Goal: Task Accomplishment & Management: Manage account settings

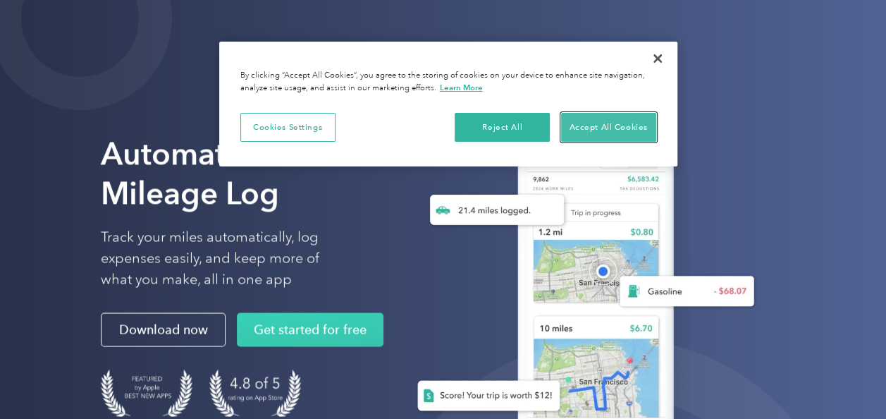
click at [579, 123] on button "Accept All Cookies" at bounding box center [608, 128] width 95 height 30
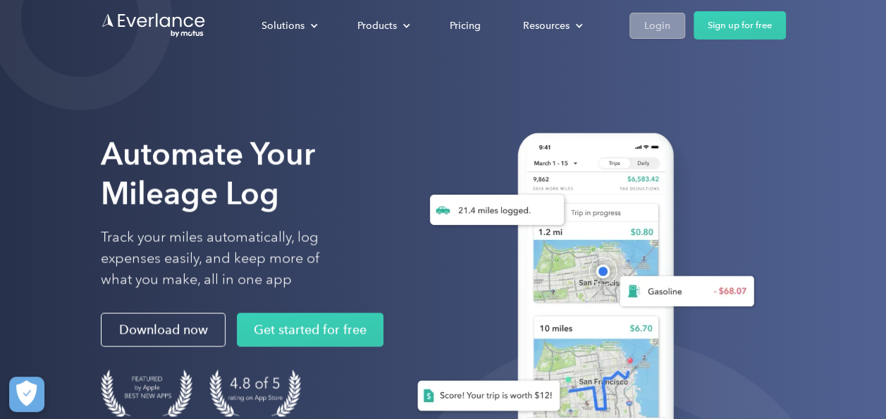
click at [663, 27] on div "Login" at bounding box center [657, 26] width 26 height 18
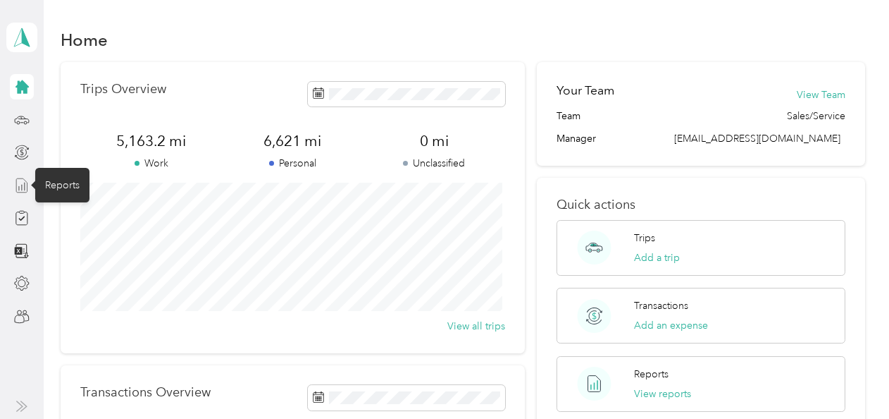
click at [20, 183] on icon at bounding box center [22, 186] width 16 height 16
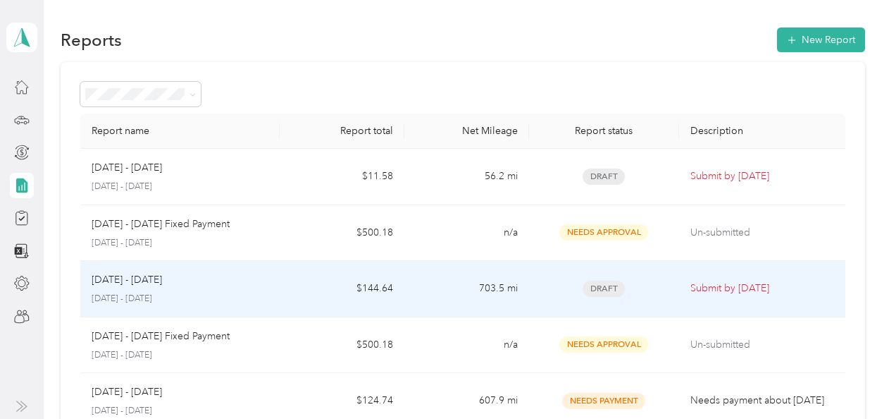
click at [169, 285] on div "[DATE] - [DATE]" at bounding box center [180, 280] width 177 height 16
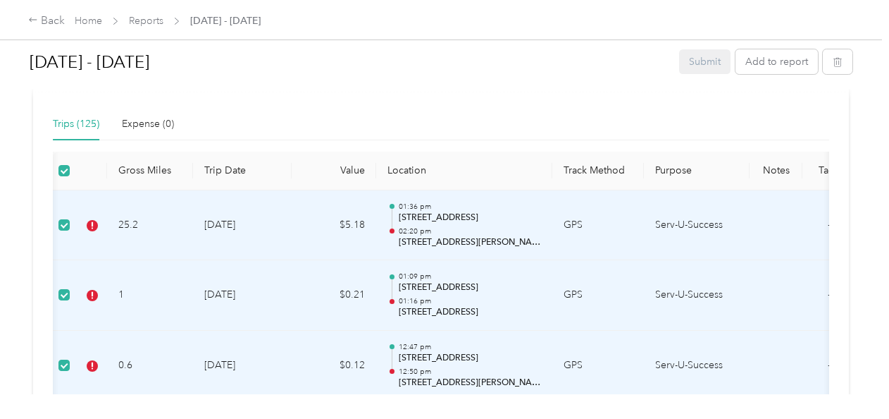
scroll to position [0, 82]
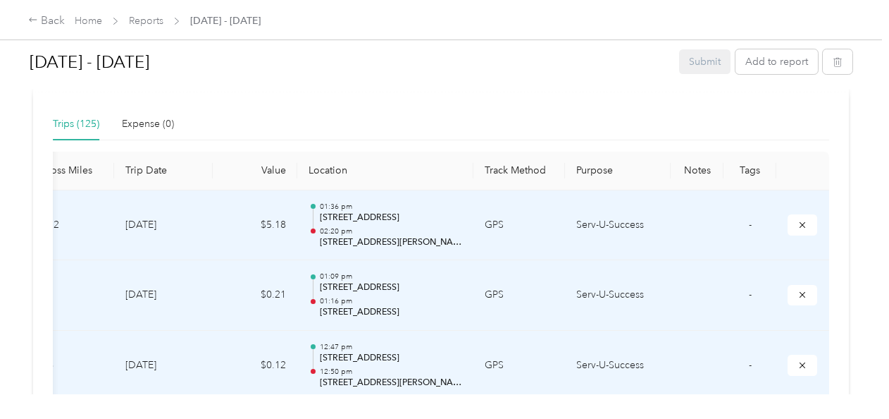
click at [742, 169] on th "Tags" at bounding box center [750, 171] width 53 height 39
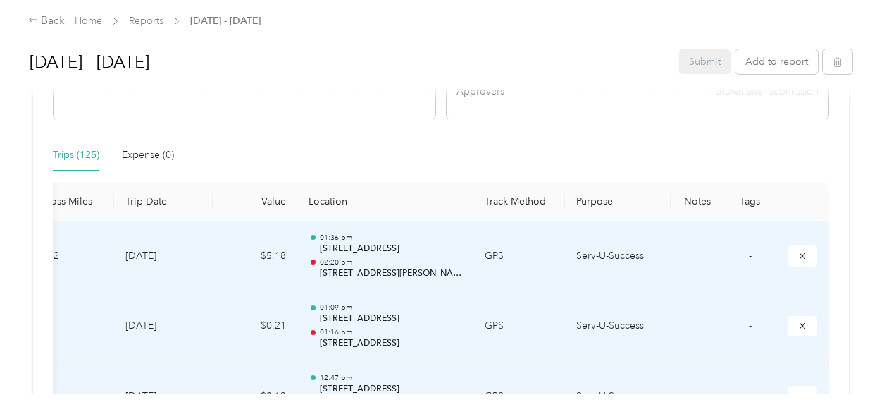
scroll to position [0, 82]
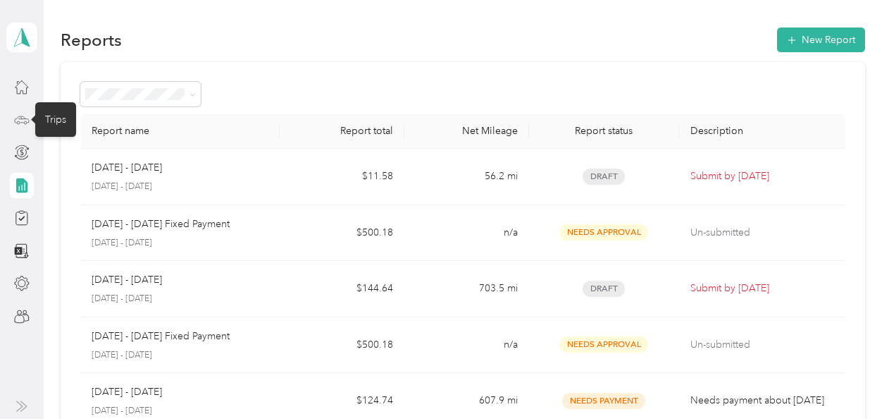
click at [25, 123] on icon at bounding box center [22, 120] width 16 height 16
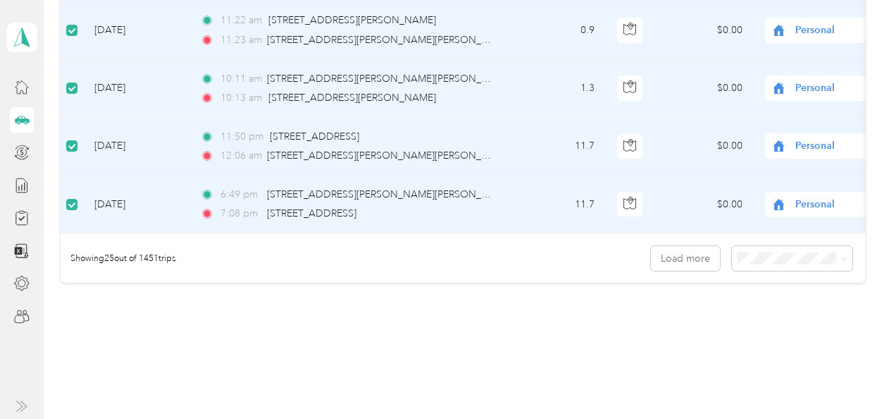
scroll to position [1515, 0]
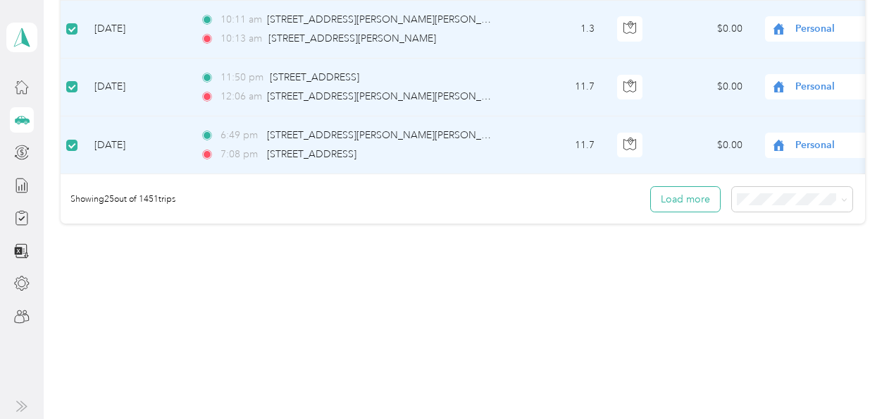
click at [694, 196] on button "Load more" at bounding box center [685, 199] width 69 height 25
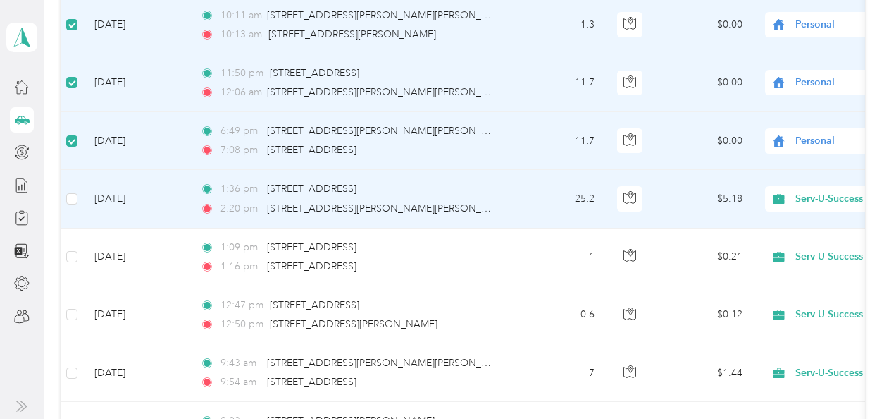
click at [671, 206] on td "$5.18" at bounding box center [704, 199] width 99 height 58
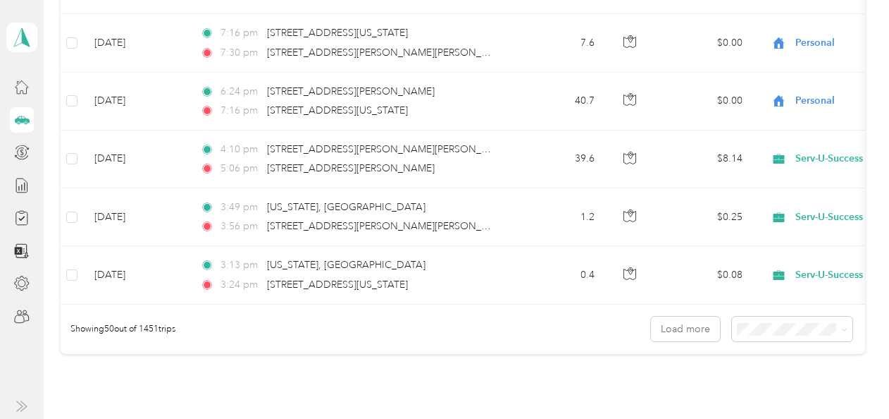
scroll to position [2893, 0]
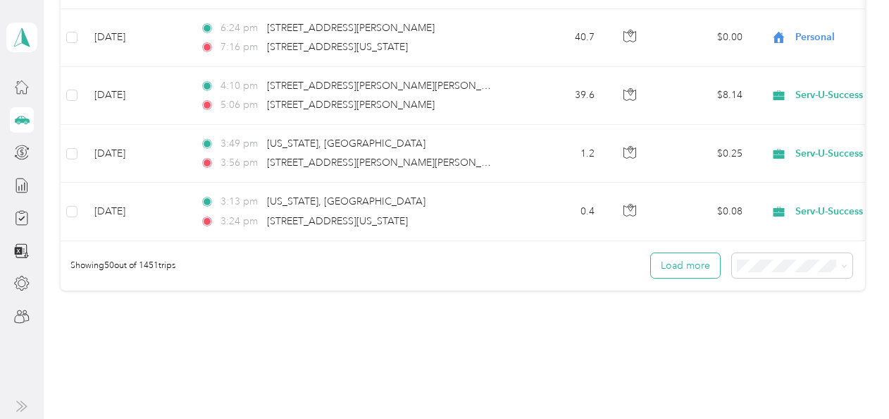
click at [676, 262] on button "Load more" at bounding box center [685, 265] width 69 height 25
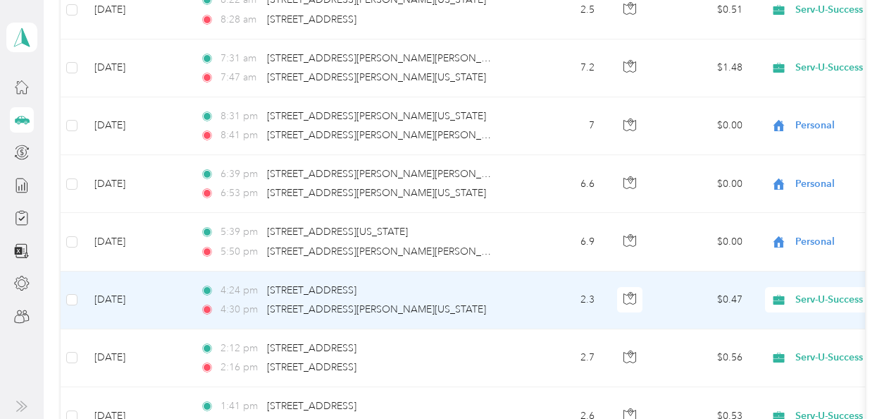
scroll to position [4401, 0]
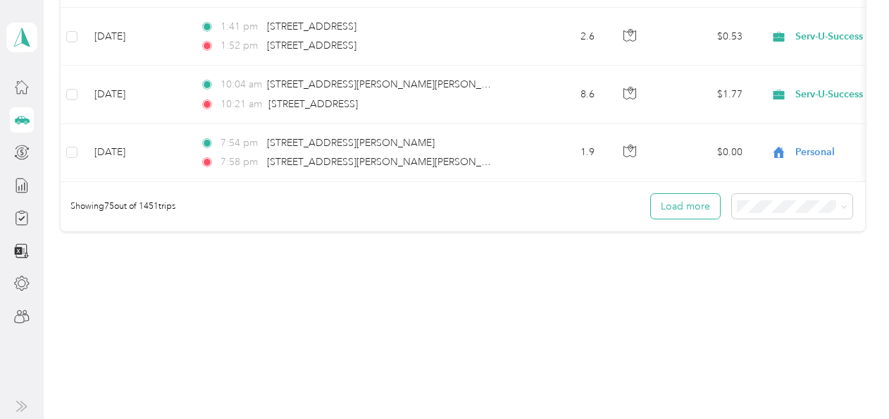
click at [684, 196] on button "Load more" at bounding box center [685, 206] width 69 height 25
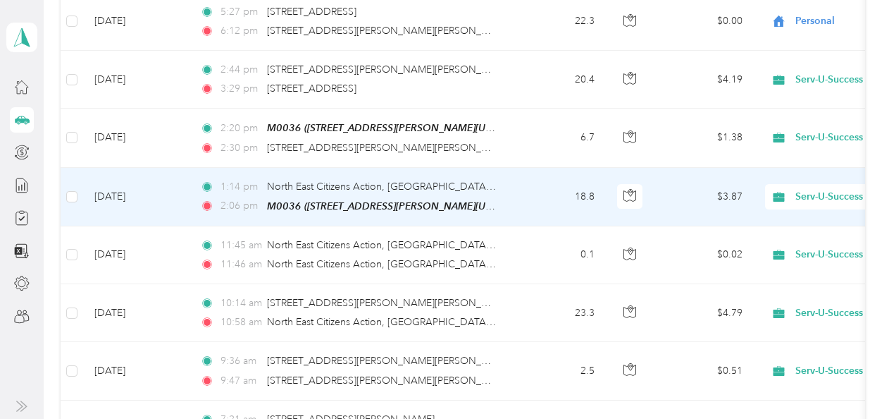
scroll to position [5845, 0]
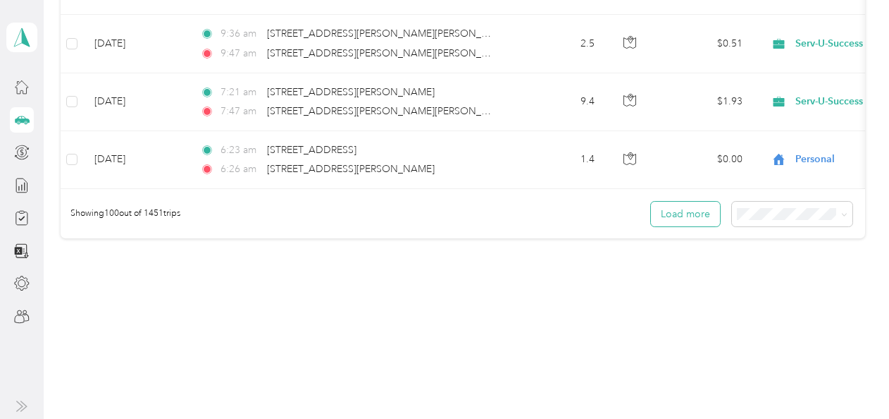
click at [681, 202] on button "Load more" at bounding box center [685, 214] width 69 height 25
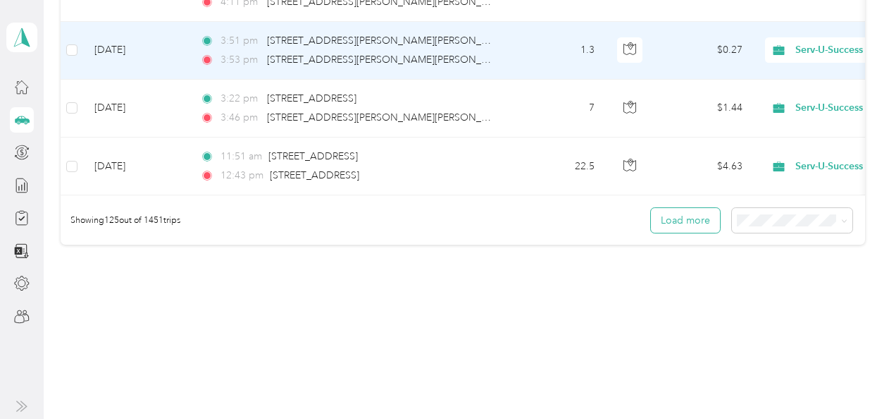
scroll to position [7286, 0]
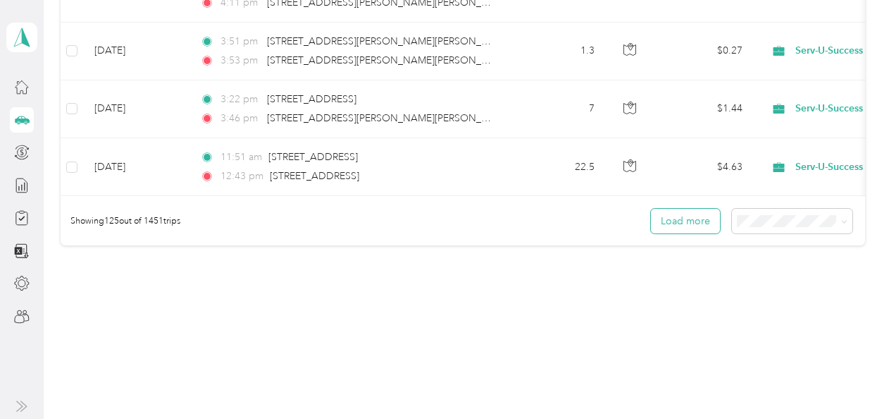
click at [675, 209] on button "Load more" at bounding box center [685, 221] width 69 height 25
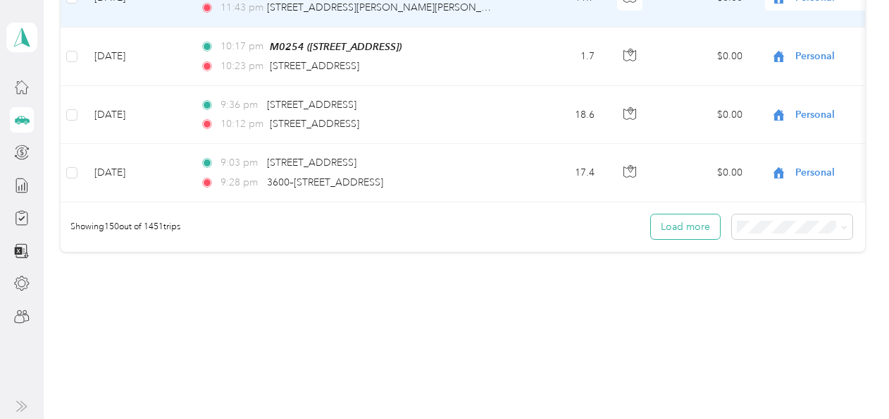
scroll to position [8730, 0]
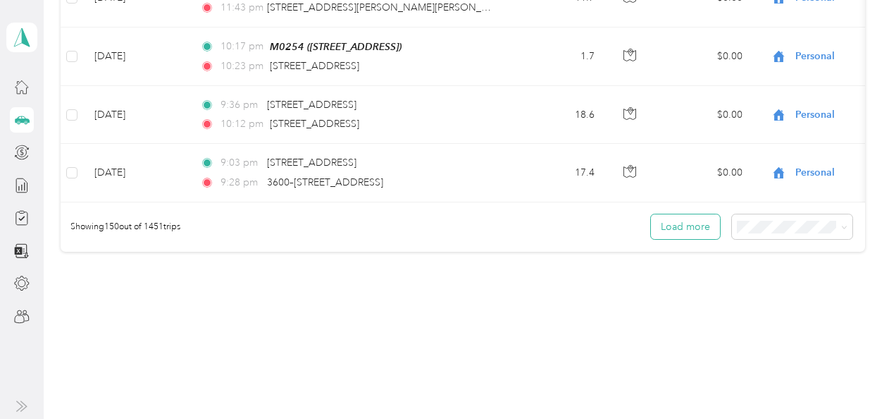
click at [669, 214] on button "Load more" at bounding box center [685, 226] width 69 height 25
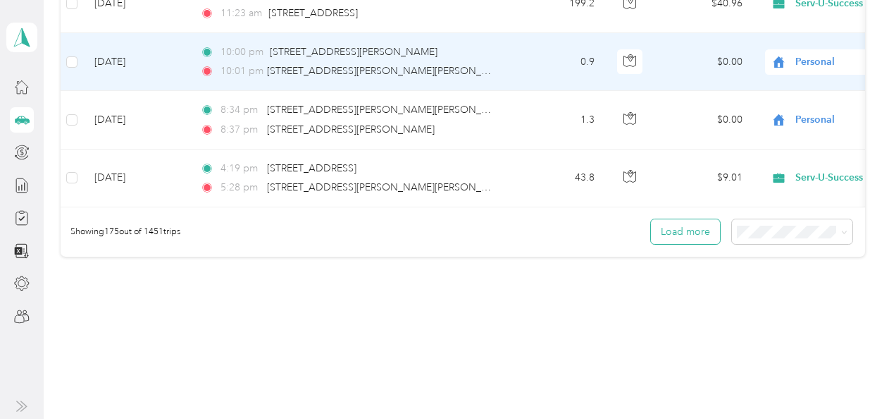
scroll to position [10173, 0]
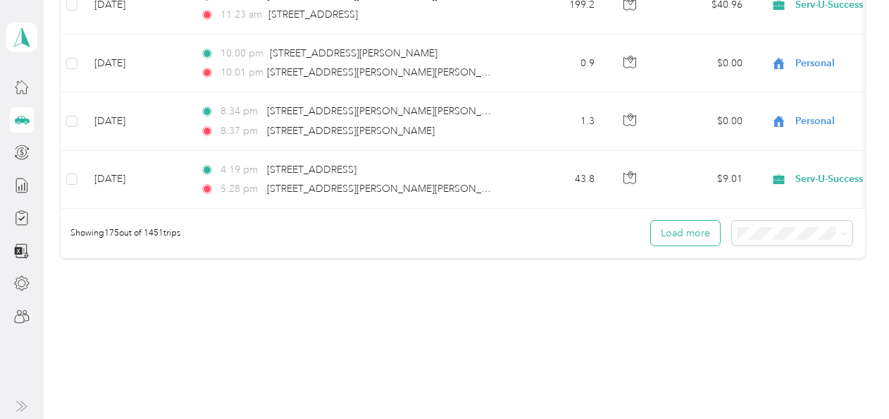
click at [671, 221] on button "Load more" at bounding box center [685, 233] width 69 height 25
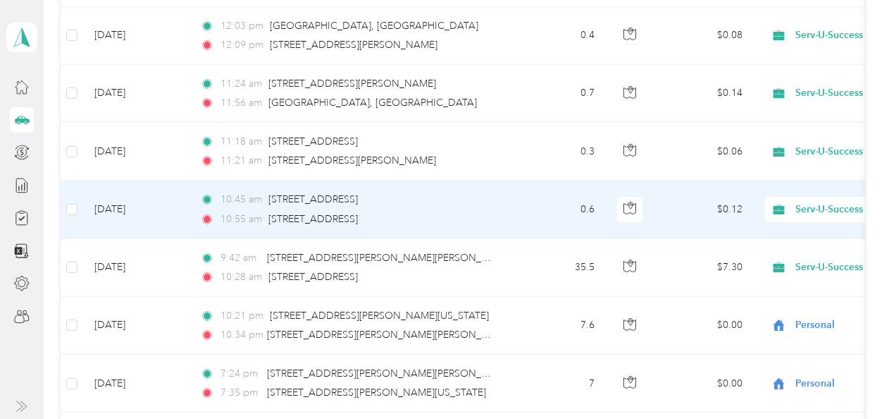
scroll to position [11617, 0]
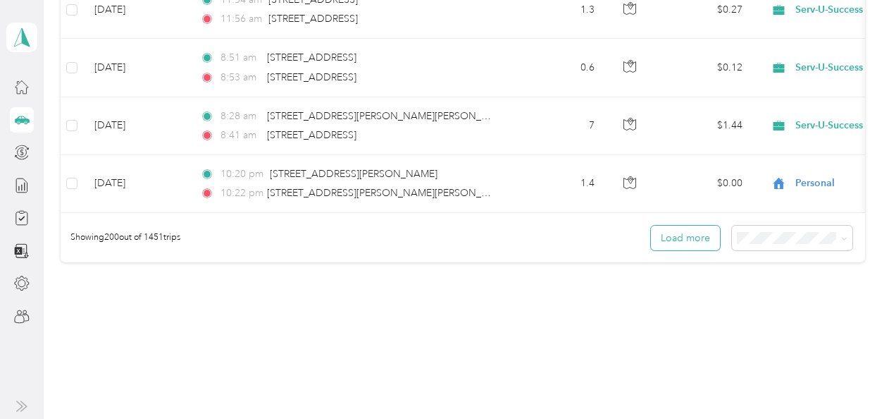
click at [671, 225] on button "Load more" at bounding box center [685, 237] width 69 height 25
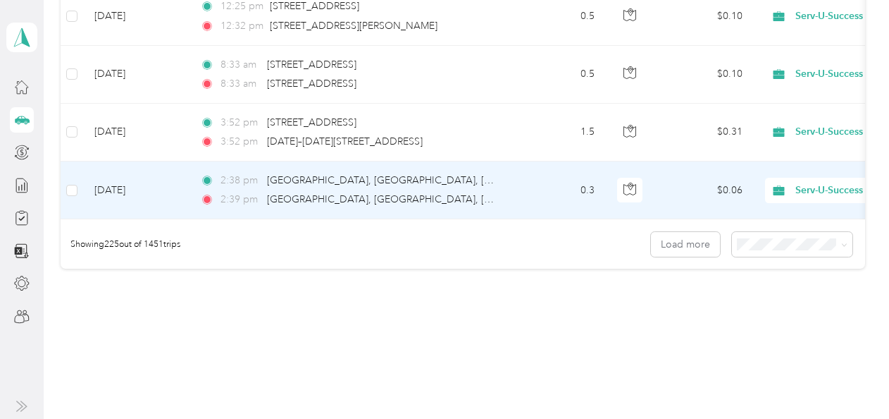
scroll to position [13060, 0]
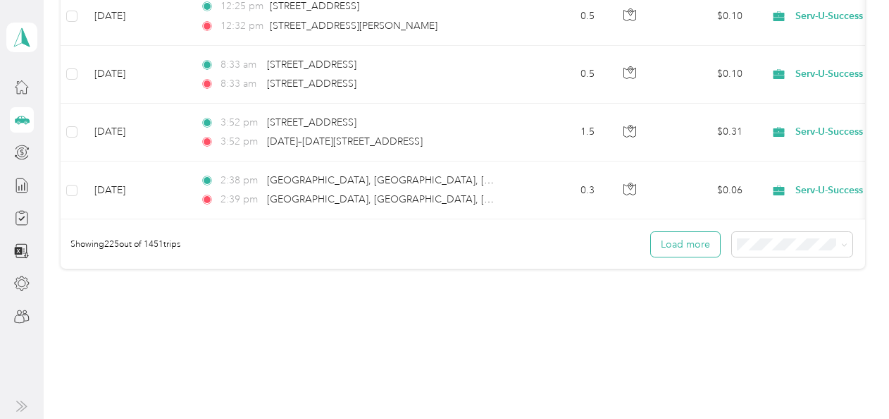
click at [667, 232] on button "Load more" at bounding box center [685, 244] width 69 height 25
click at [668, 232] on button "Load more" at bounding box center [685, 244] width 69 height 25
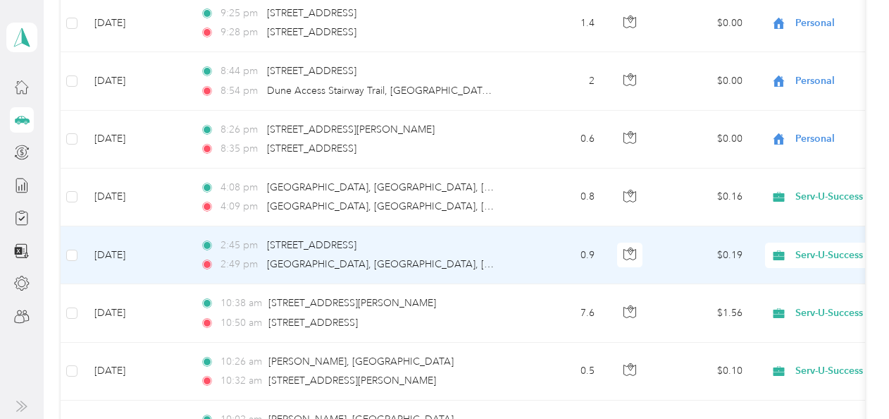
scroll to position [14504, 0]
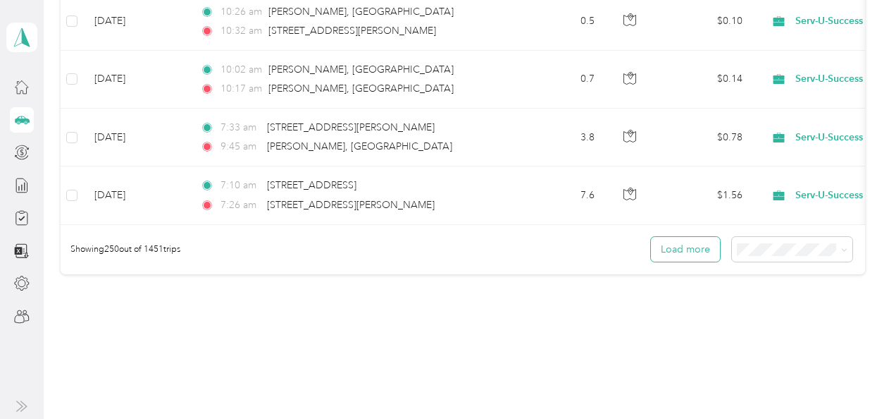
click at [684, 237] on button "Load more" at bounding box center [685, 249] width 69 height 25
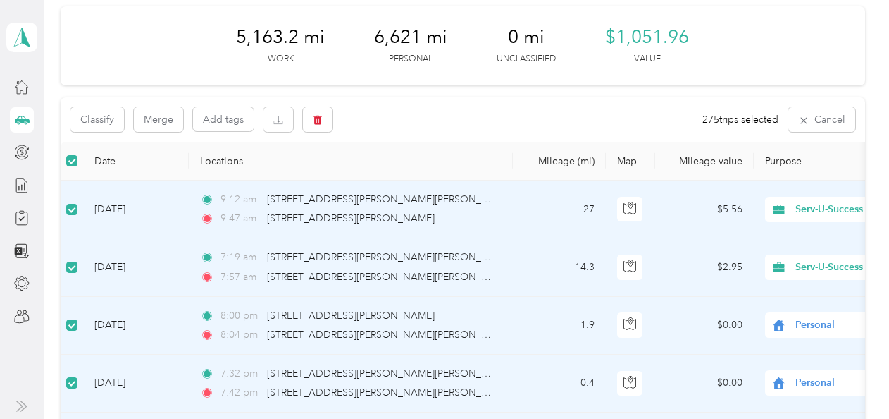
scroll to position [0, 0]
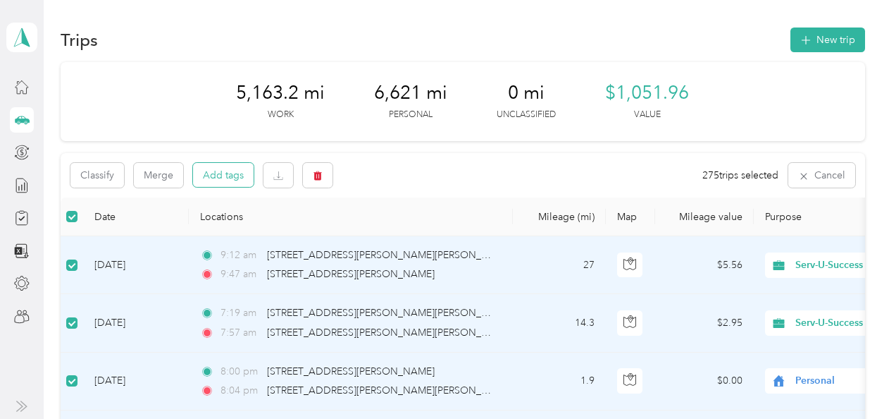
click at [215, 169] on button "Add tags" at bounding box center [223, 175] width 61 height 24
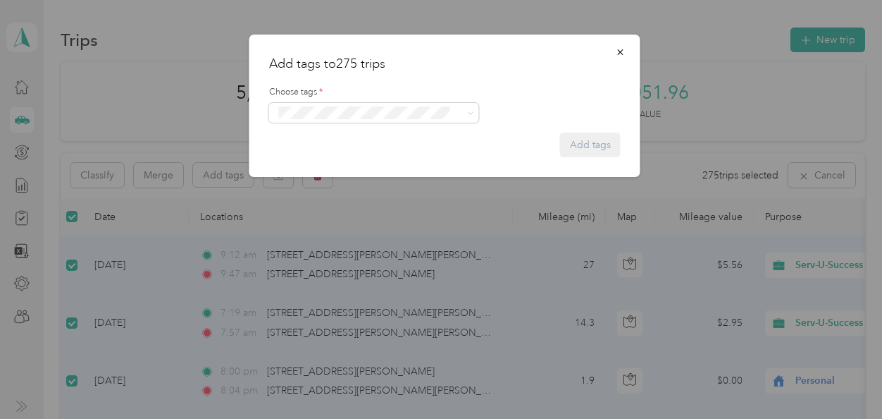
click at [369, 188] on div "Crp-corporate" at bounding box center [374, 187] width 190 height 17
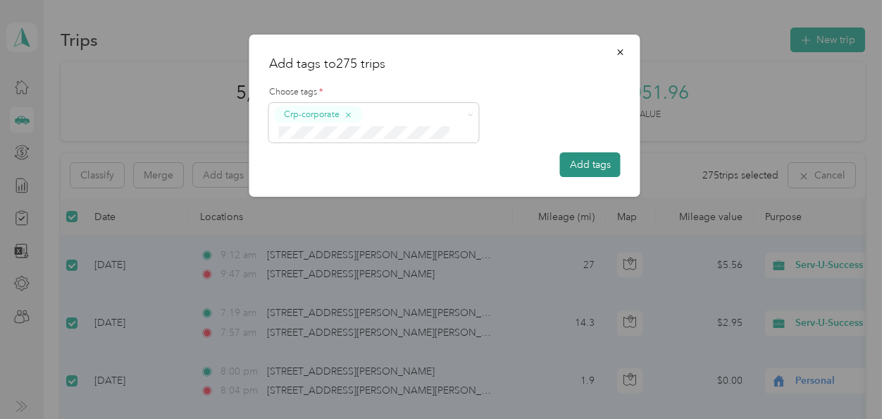
click at [576, 168] on button "Add tags" at bounding box center [590, 164] width 61 height 25
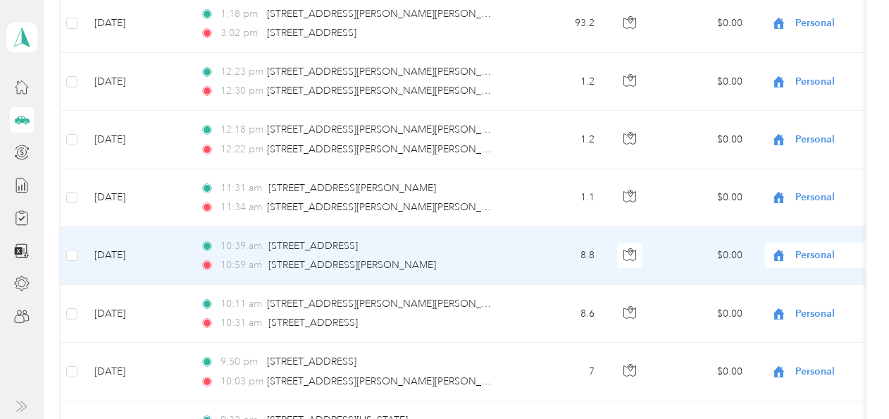
scroll to position [15947, 0]
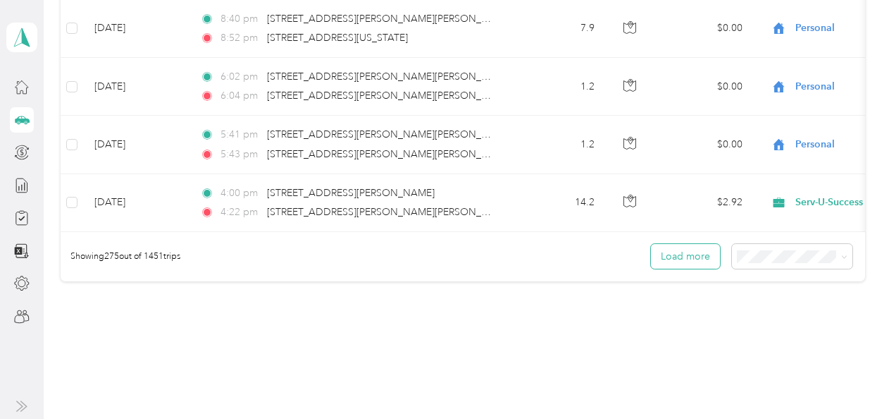
click at [664, 244] on button "Load more" at bounding box center [685, 256] width 69 height 25
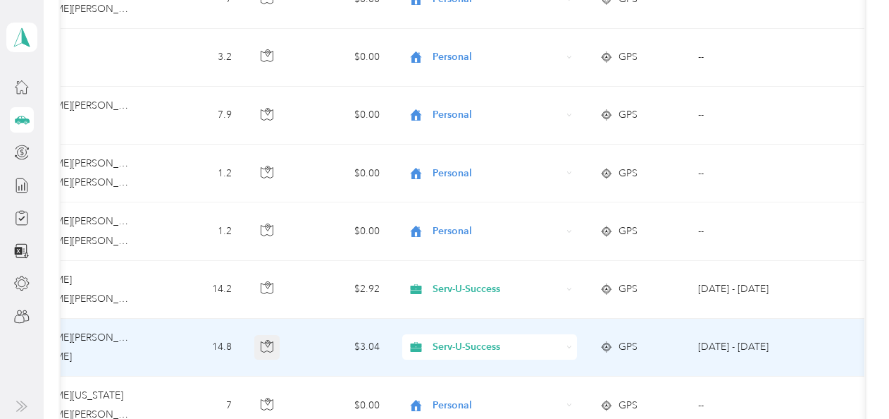
scroll to position [0, 2]
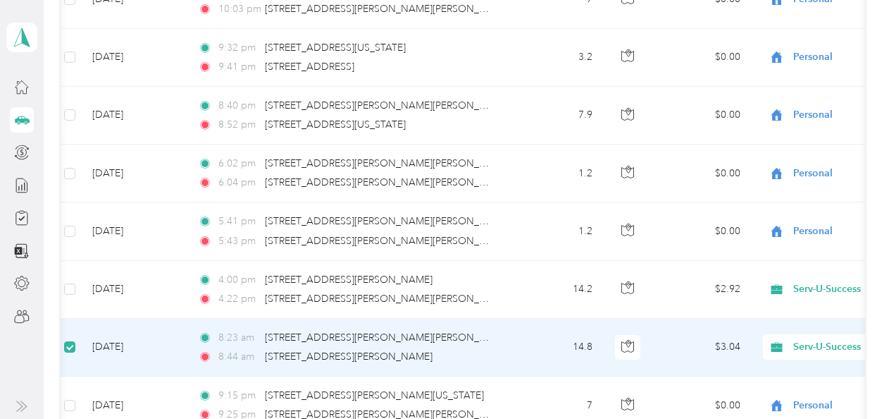
click at [441, 349] on div "8:44 am [STREET_ADDRESS][PERSON_NAME]" at bounding box center [346, 357] width 296 height 16
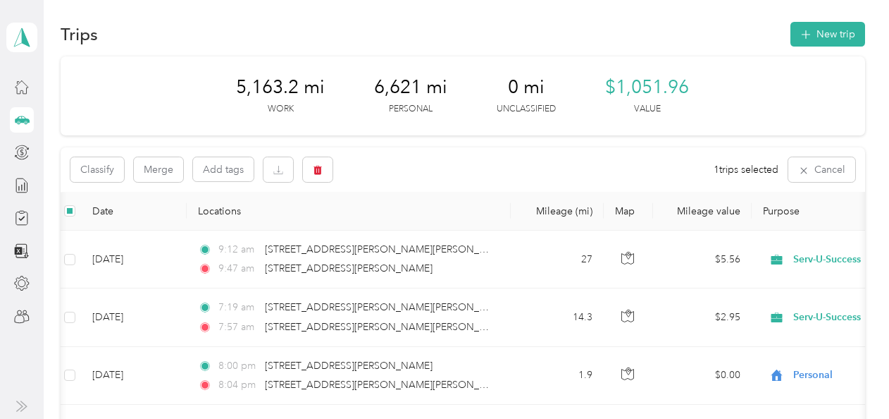
scroll to position [0, 0]
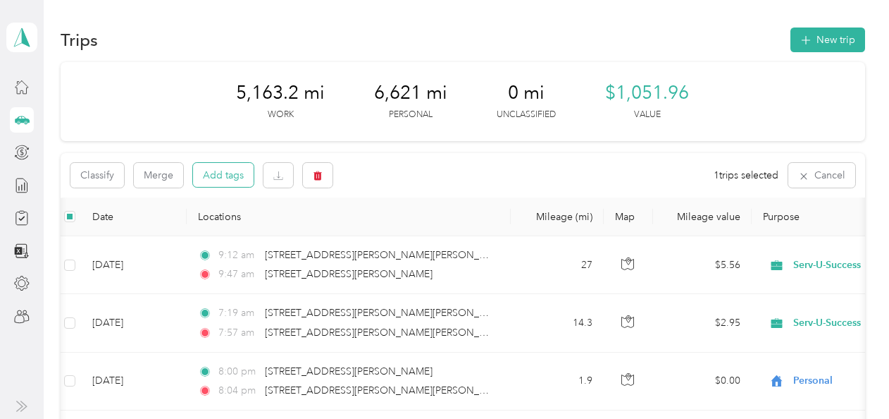
click at [214, 176] on button "Add tags" at bounding box center [223, 175] width 61 height 24
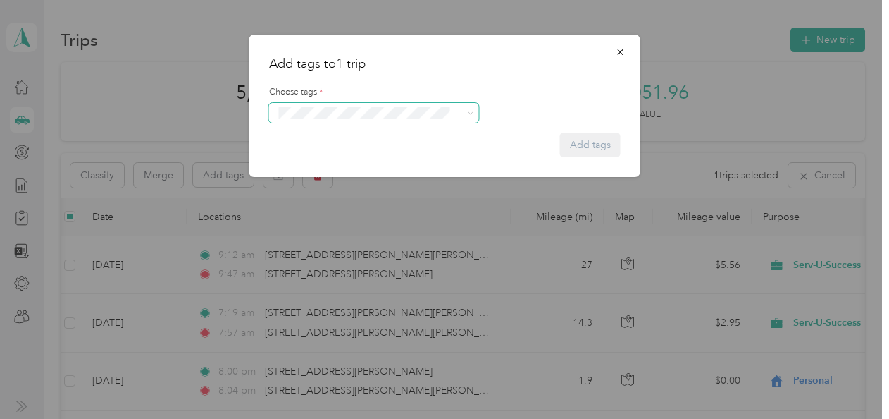
click at [474, 114] on span at bounding box center [374, 113] width 210 height 20
click at [349, 189] on button "Crp-corporate" at bounding box center [316, 192] width 75 height 18
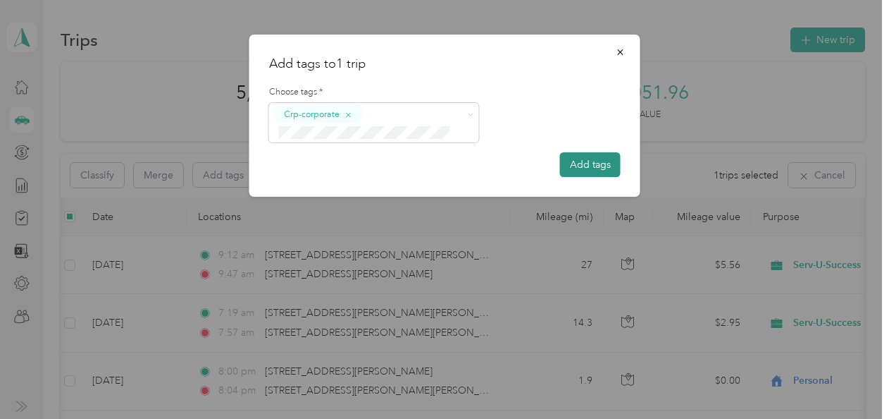
click at [581, 169] on button "Add tags" at bounding box center [590, 164] width 61 height 25
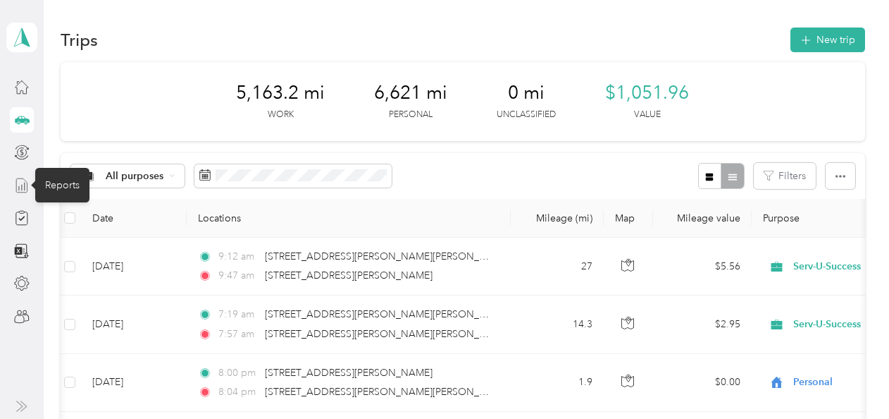
click at [19, 187] on line at bounding box center [19, 188] width 0 height 4
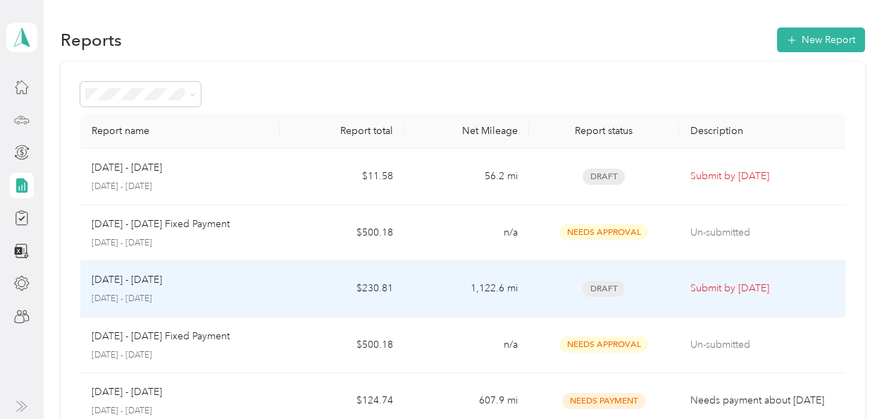
click at [235, 284] on div "[DATE] - [DATE]" at bounding box center [180, 280] width 177 height 16
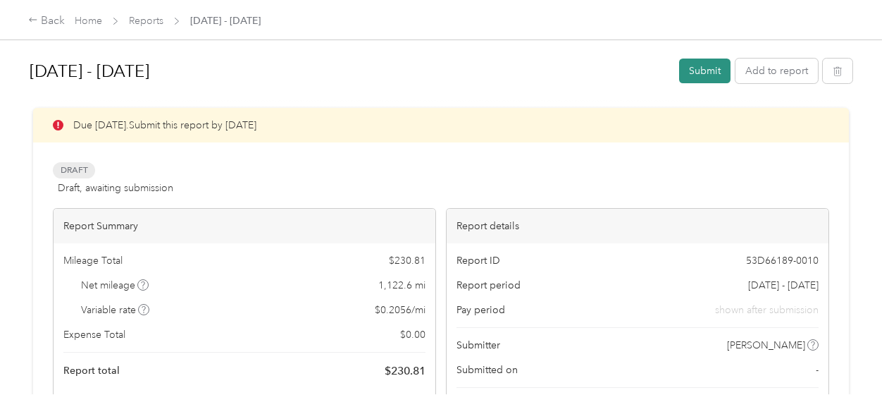
click at [705, 70] on button "Submit" at bounding box center [704, 70] width 51 height 25
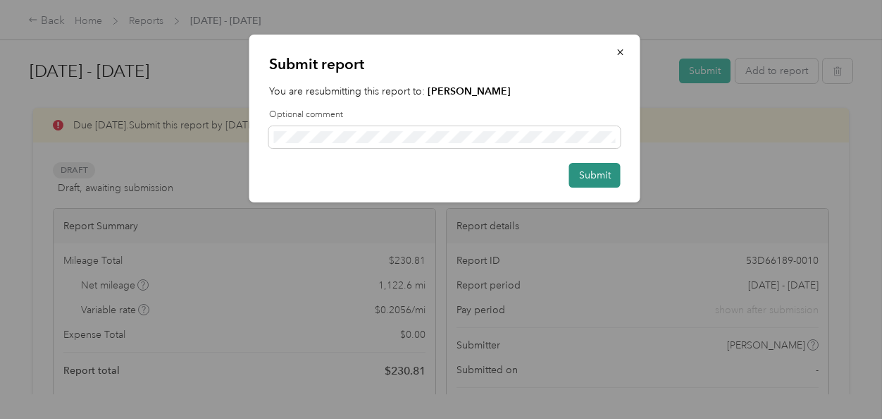
click at [593, 175] on button "Submit" at bounding box center [594, 175] width 51 height 25
